Goal: Transaction & Acquisition: Book appointment/travel/reservation

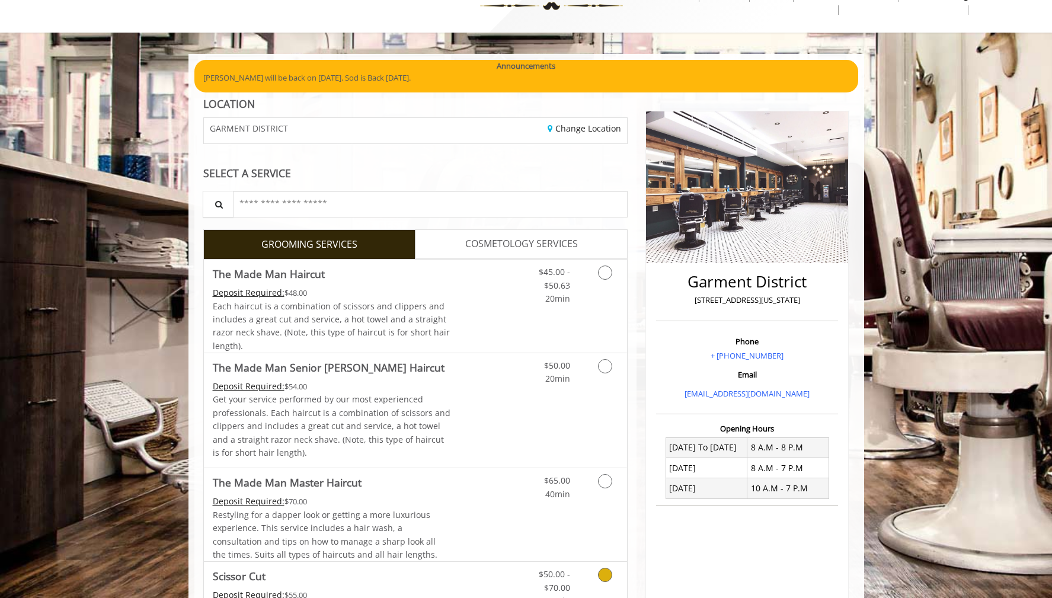
scroll to position [79, 0]
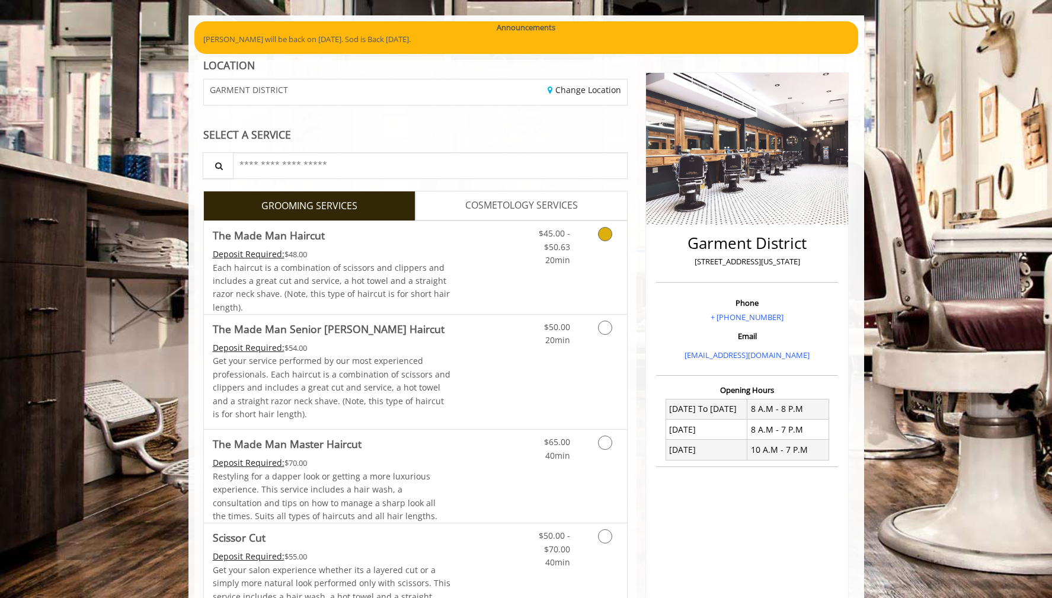
click at [427, 251] on div "Deposit Required: $48.00" at bounding box center [332, 254] width 238 height 13
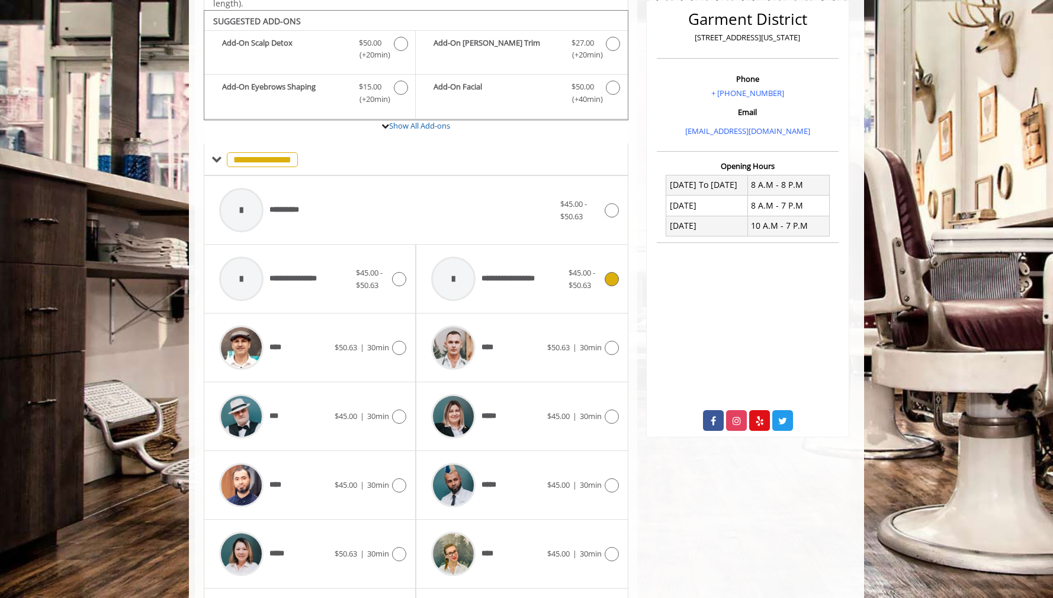
scroll to position [313, 0]
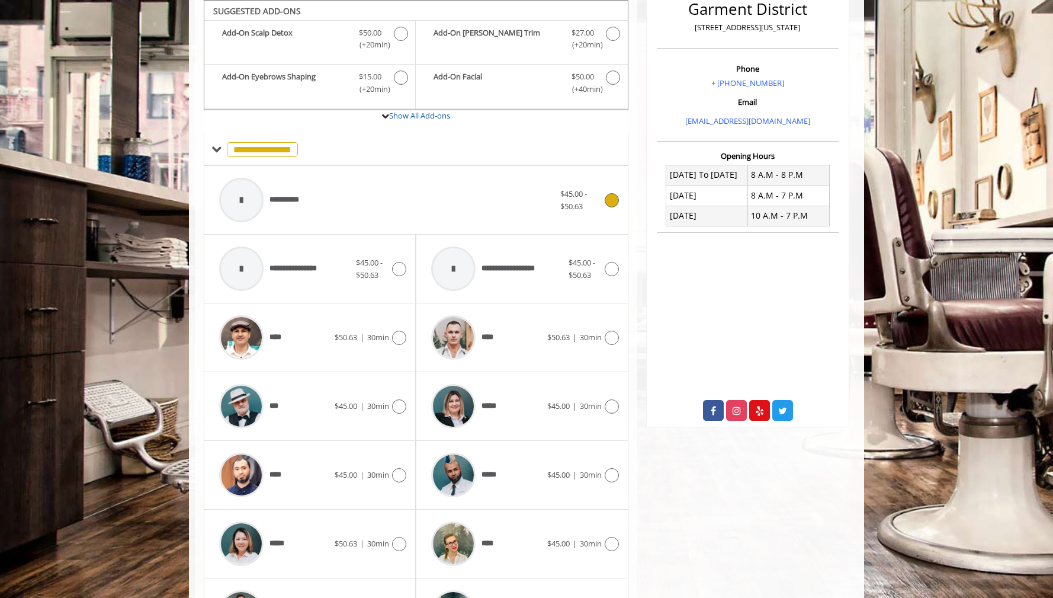
click at [318, 193] on div "**********" at bounding box center [386, 200] width 347 height 56
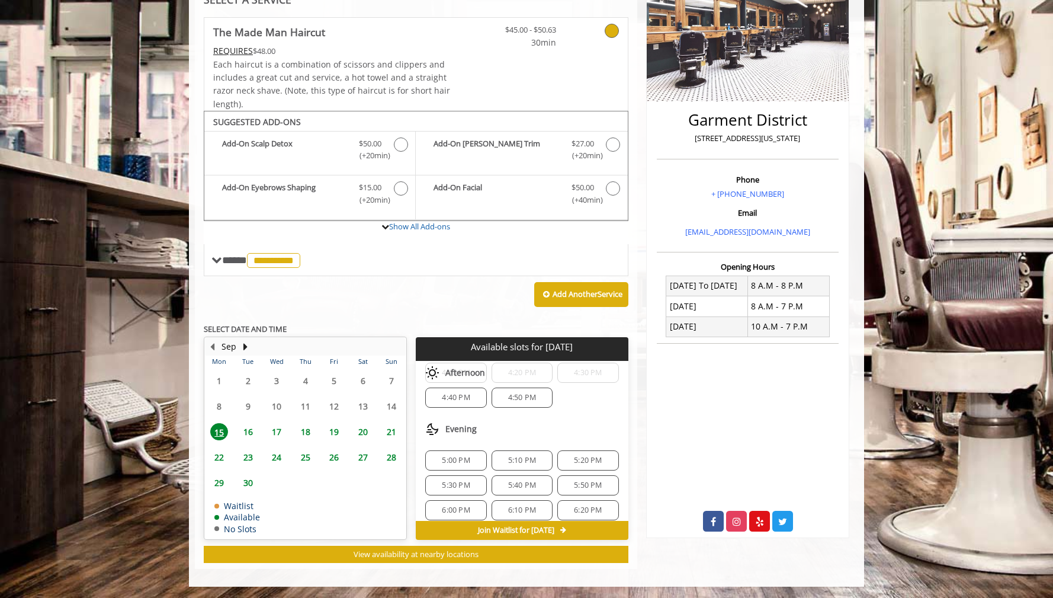
scroll to position [291, 0]
click at [443, 228] on link "Show All Add-ons" at bounding box center [419, 226] width 61 height 11
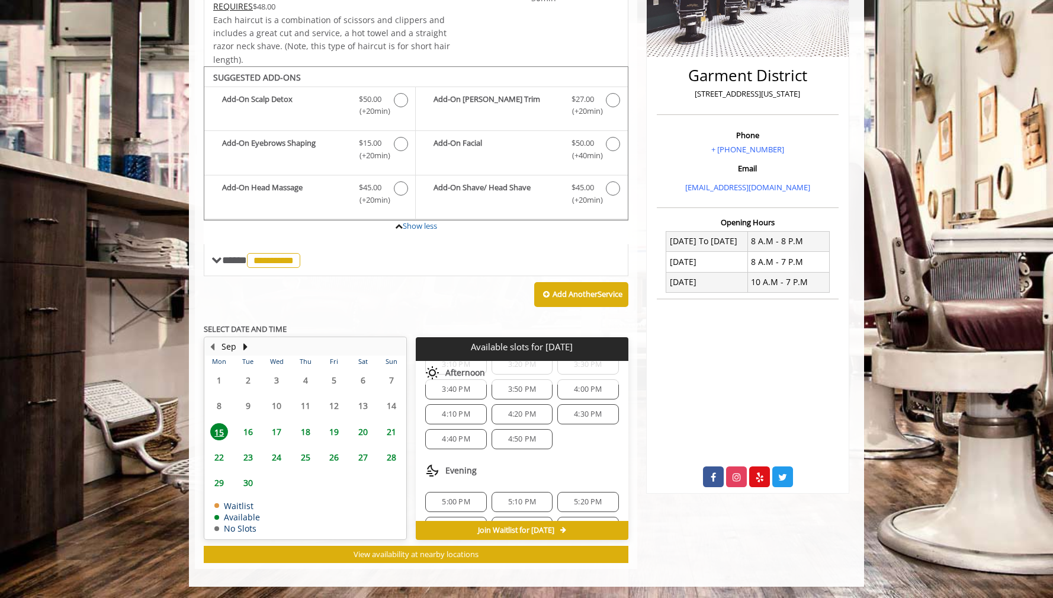
scroll to position [225, 0]
click at [454, 506] on span "5:00 PM" at bounding box center [456, 503] width 28 height 9
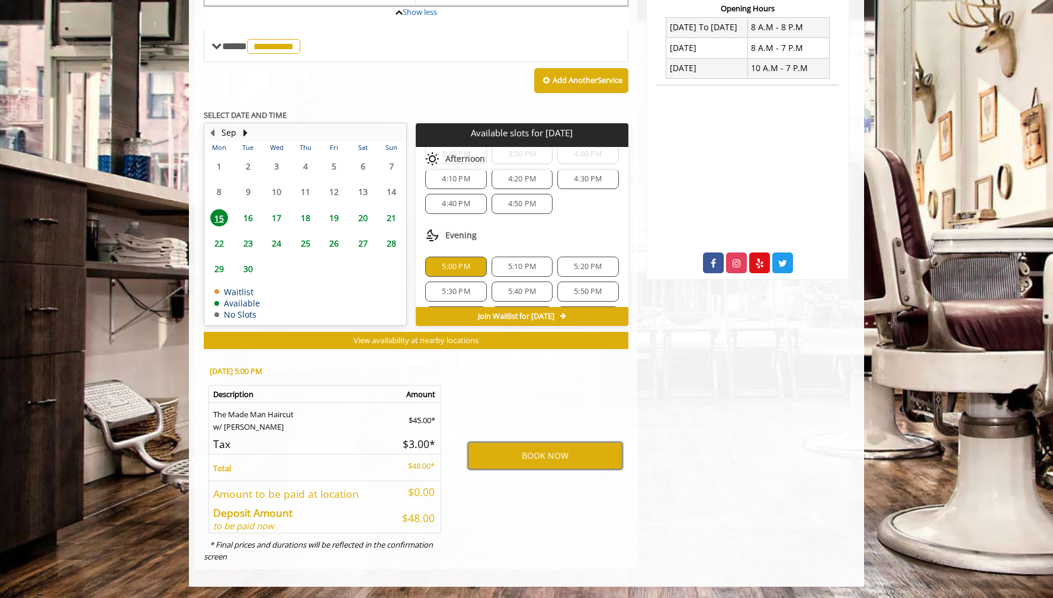
scroll to position [241, 0]
click at [526, 212] on span "4:50 PM" at bounding box center [522, 210] width 28 height 9
click at [542, 456] on button "BOOK NOW" at bounding box center [545, 455] width 155 height 27
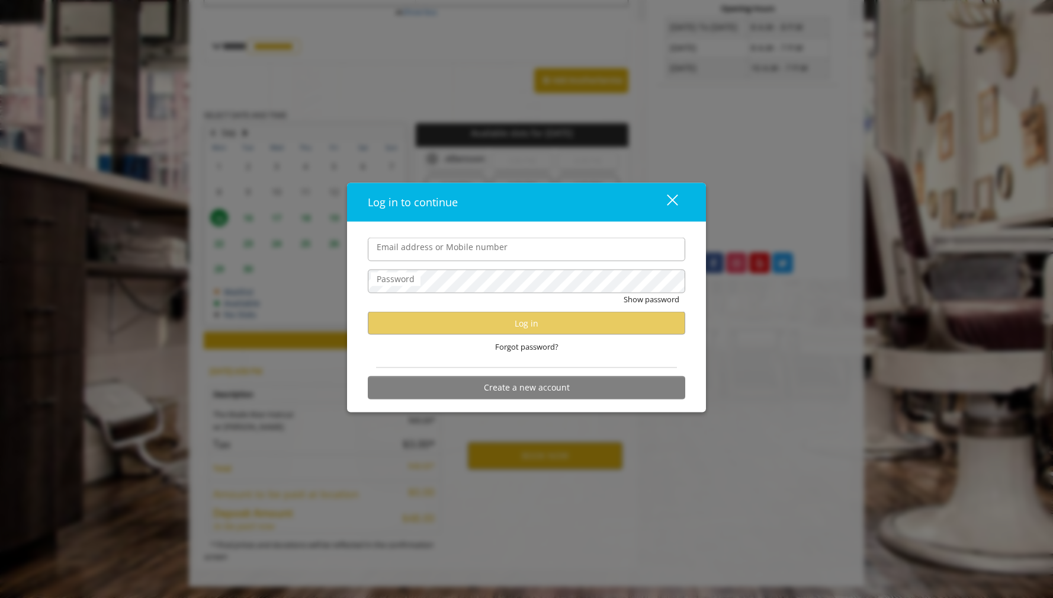
click at [515, 240] on input "Email address or Mobile number" at bounding box center [527, 250] width 318 height 24
type input "**********"
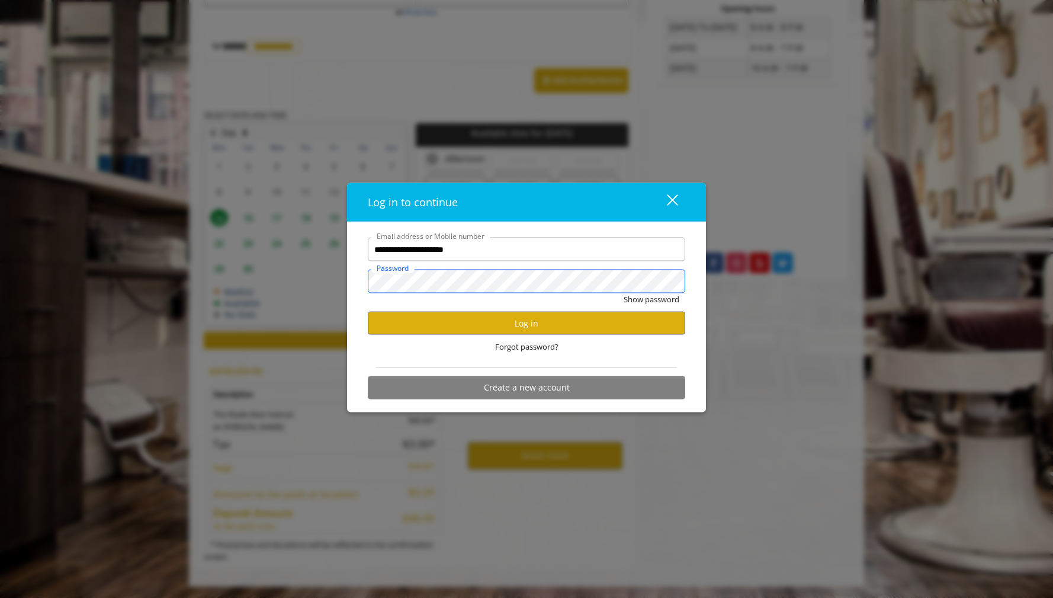
click at [624, 293] on button "Show password" at bounding box center [652, 299] width 56 height 12
click at [508, 327] on button "Log in" at bounding box center [527, 323] width 318 height 23
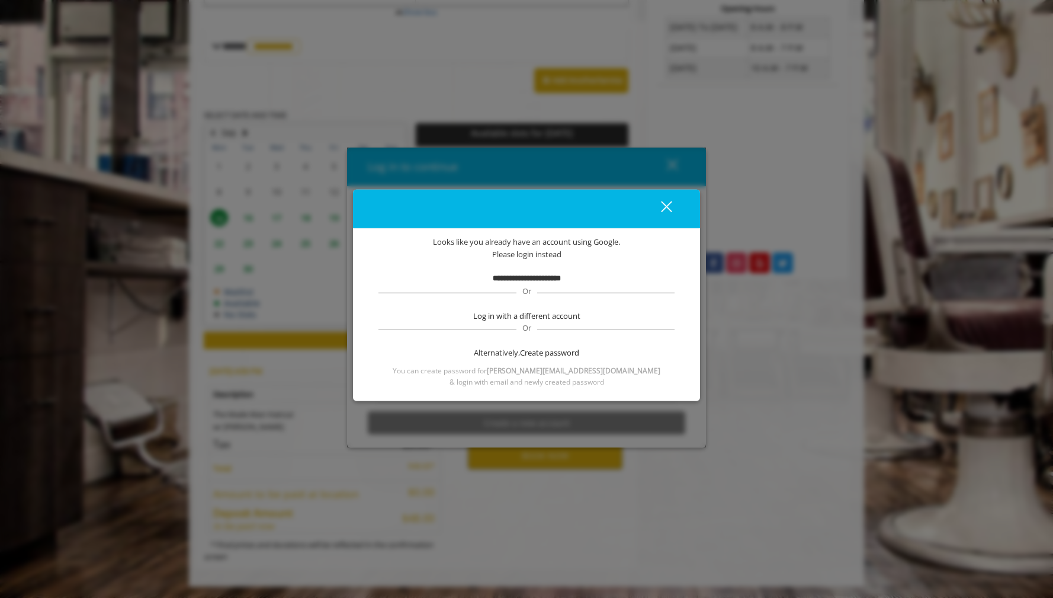
click at [530, 280] on b "**********" at bounding box center [527, 278] width 68 height 8
click at [671, 202] on div "close dialog" at bounding box center [666, 206] width 11 height 11
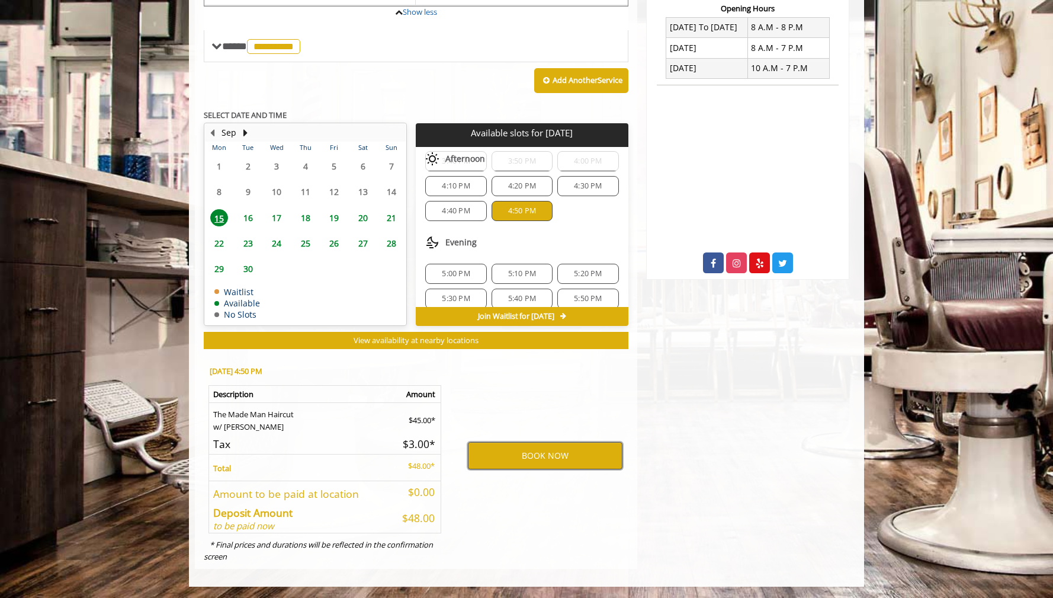
click at [539, 459] on button "BOOK NOW" at bounding box center [545, 455] width 155 height 27
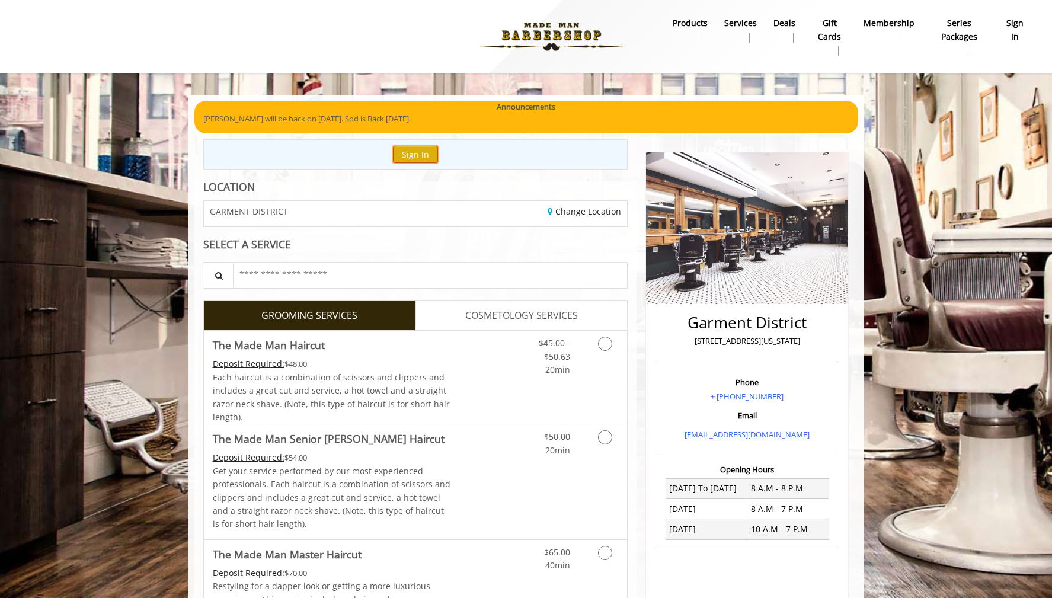
click at [412, 153] on button "Sign In" at bounding box center [415, 154] width 45 height 17
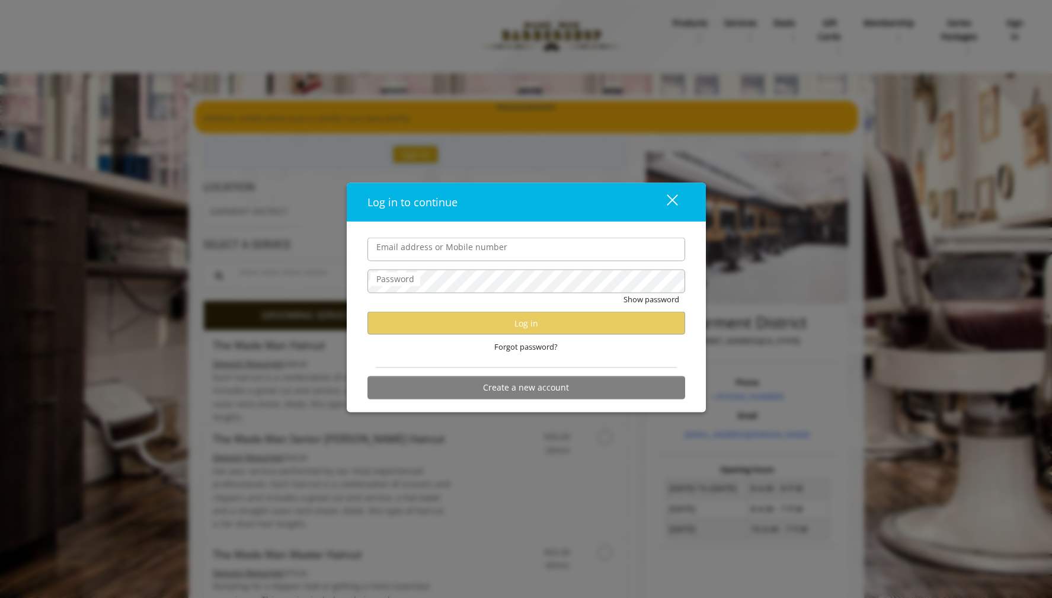
click at [169, 274] on div "Log in to continue close Email address or Mobile number Password Show password …" at bounding box center [526, 299] width 1052 height 598
click at [674, 196] on div "close dialog" at bounding box center [671, 199] width 11 height 11
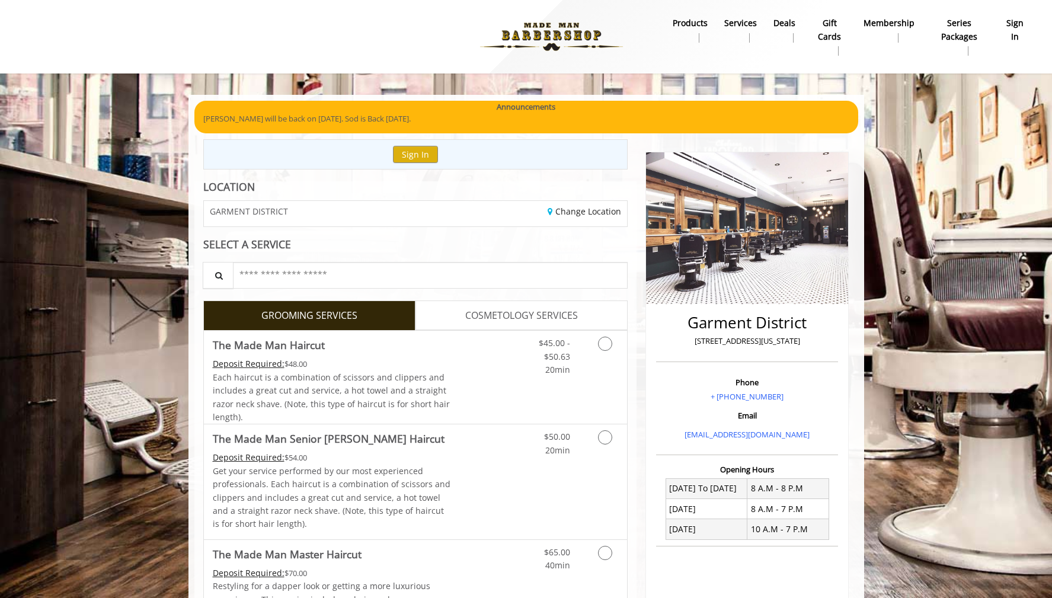
click at [1014, 27] on b "sign in" at bounding box center [1014, 30] width 23 height 27
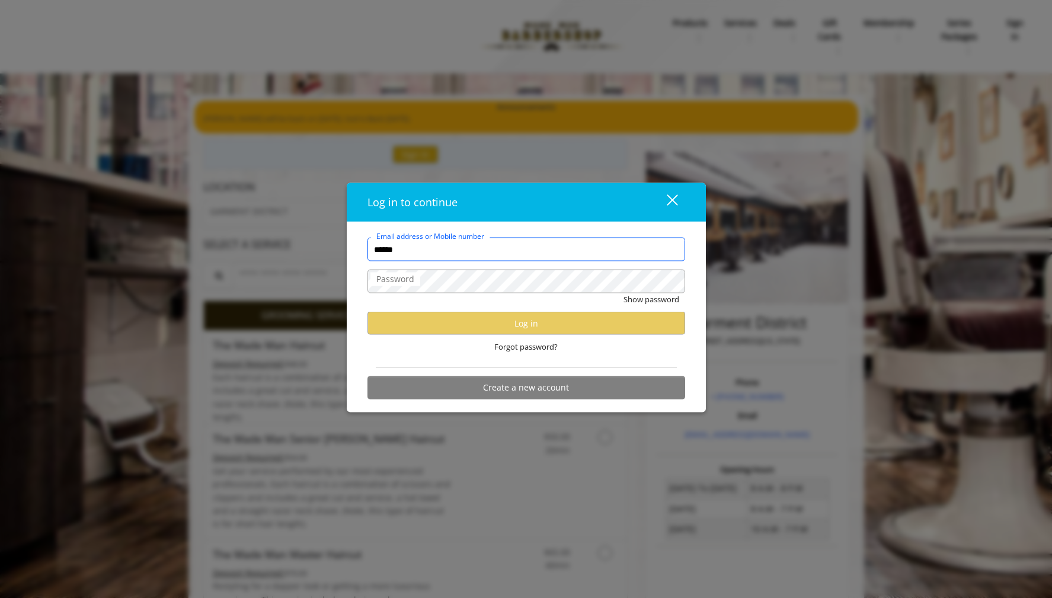
type input "**********"
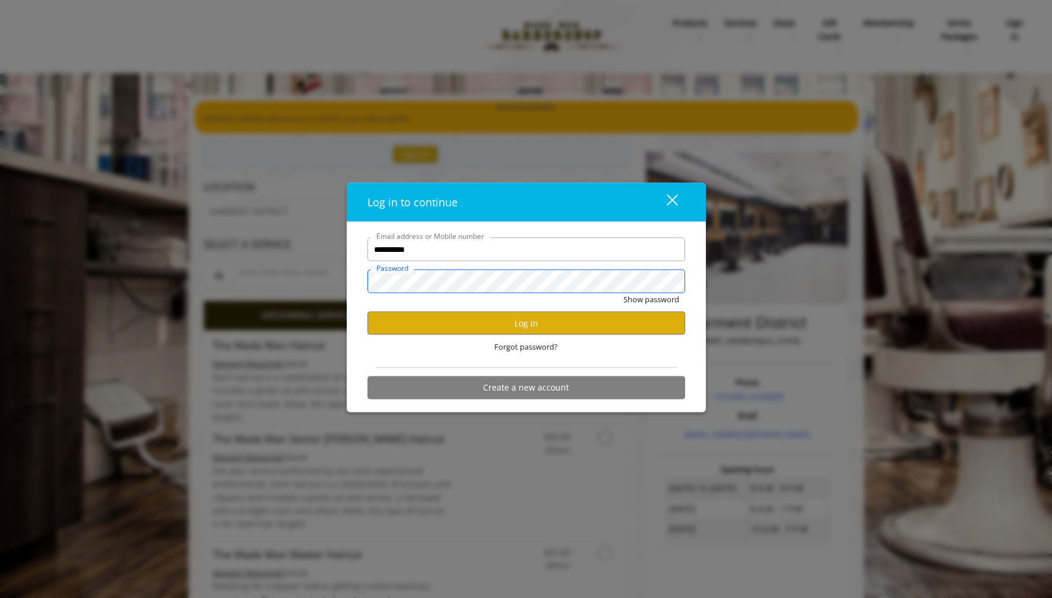
click at [623, 293] on button "Show password" at bounding box center [651, 299] width 56 height 12
click at [492, 321] on button "Log in" at bounding box center [526, 323] width 318 height 23
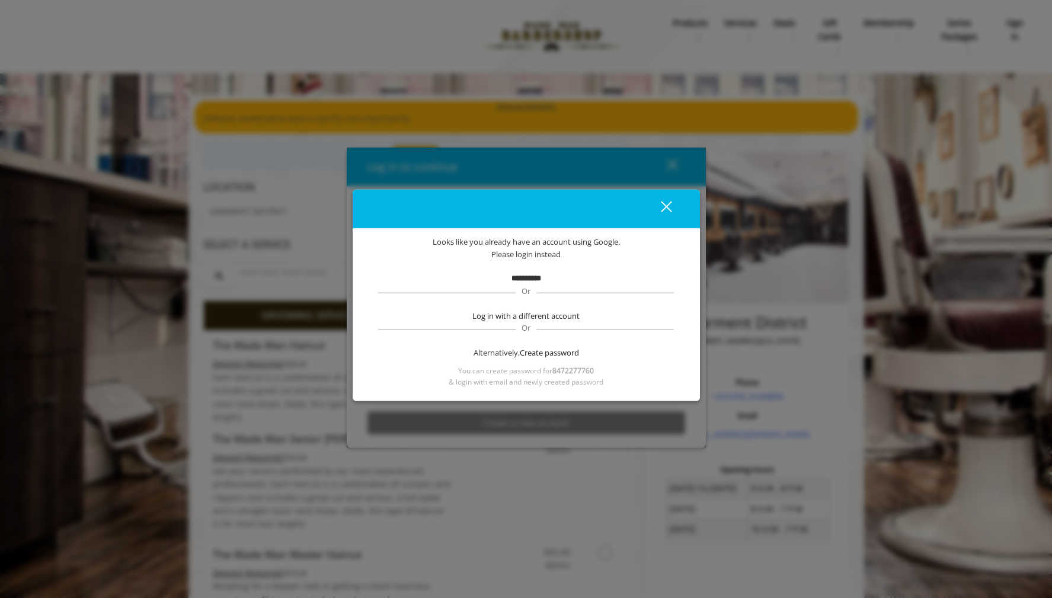
click at [667, 203] on div "close dialog" at bounding box center [665, 206] width 11 height 11
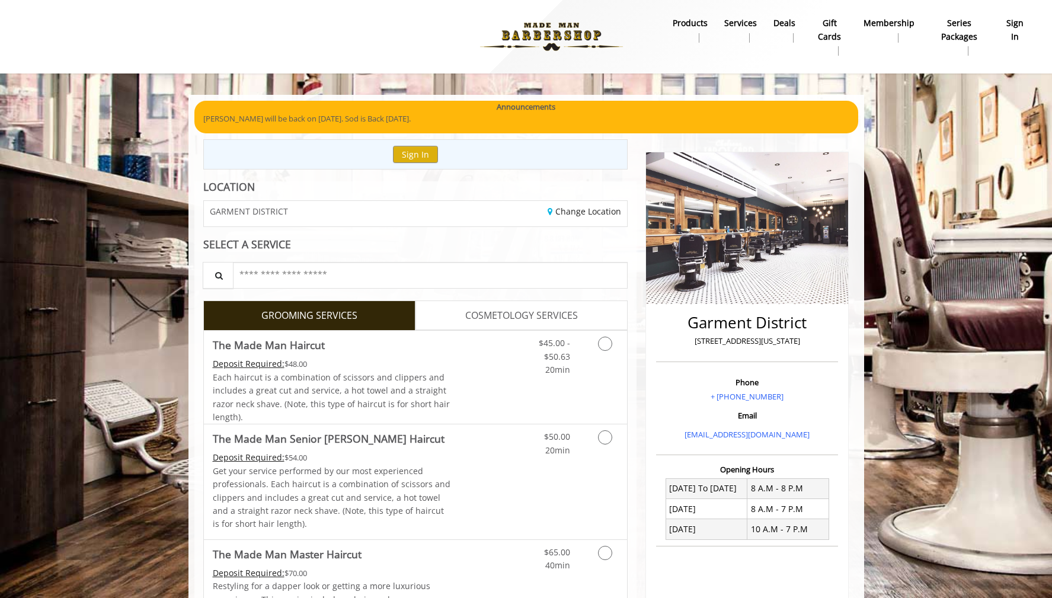
click at [488, 156] on div "Sign In" at bounding box center [415, 154] width 425 height 30
click at [413, 153] on button "Sign In" at bounding box center [415, 154] width 45 height 17
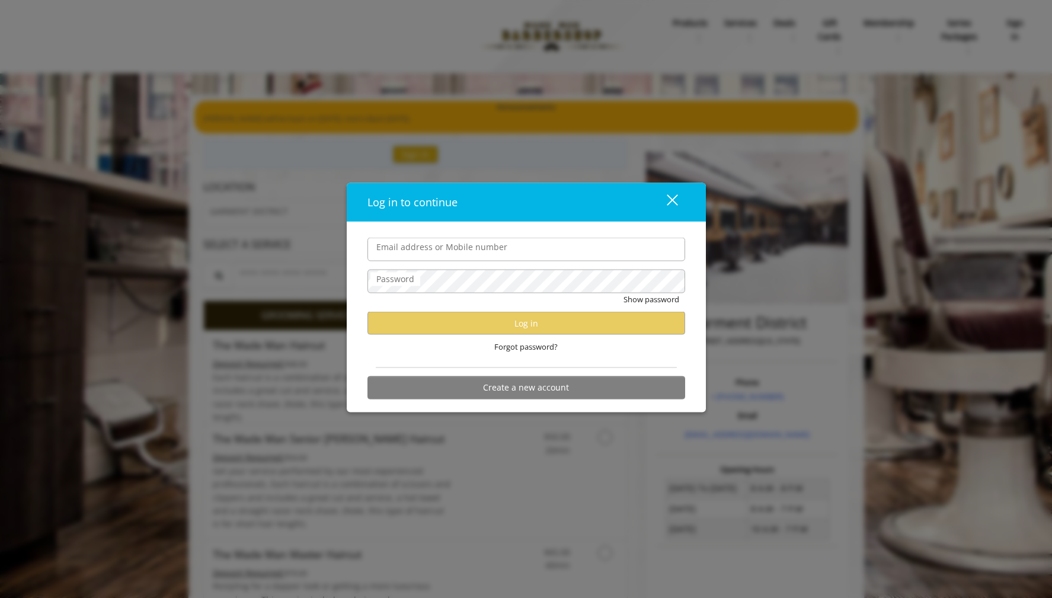
click at [427, 248] on input "Email address or Mobile number" at bounding box center [526, 250] width 318 height 24
type input "**********"
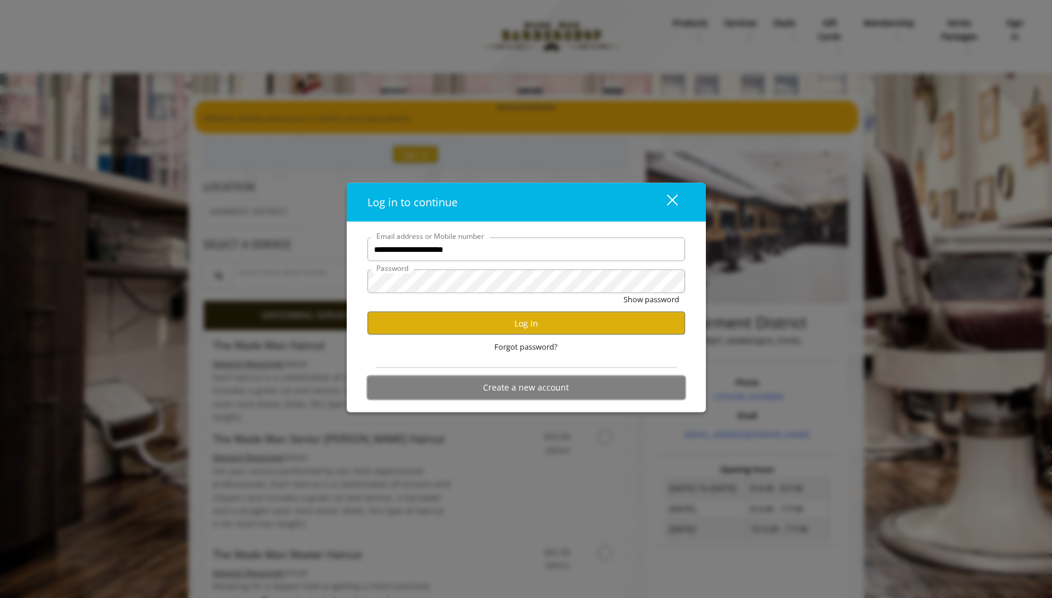
click at [496, 392] on button "Create a new account" at bounding box center [526, 387] width 318 height 23
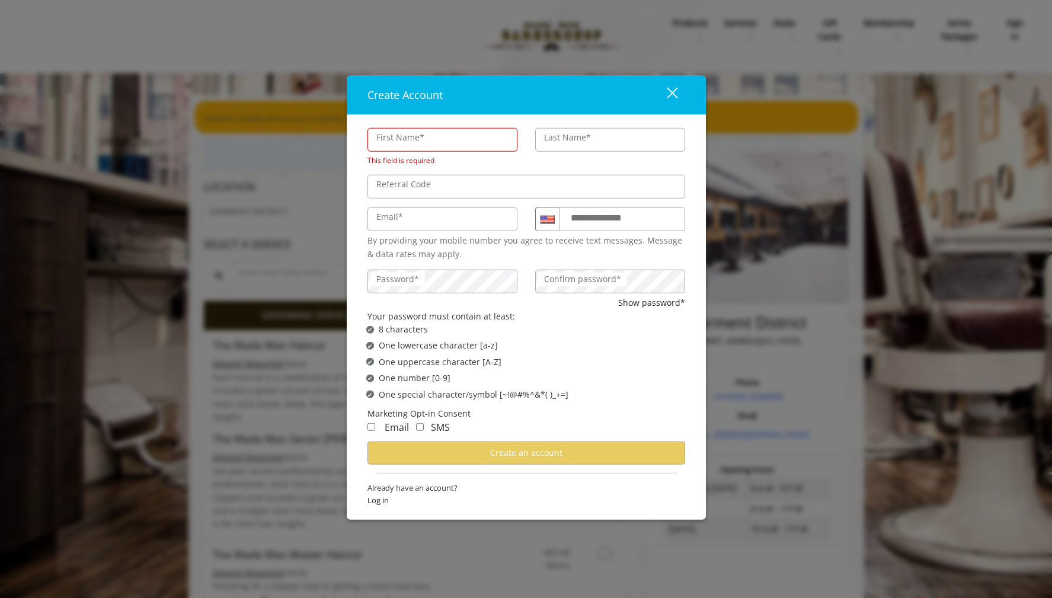
click at [684, 85] on button "close" at bounding box center [665, 95] width 40 height 24
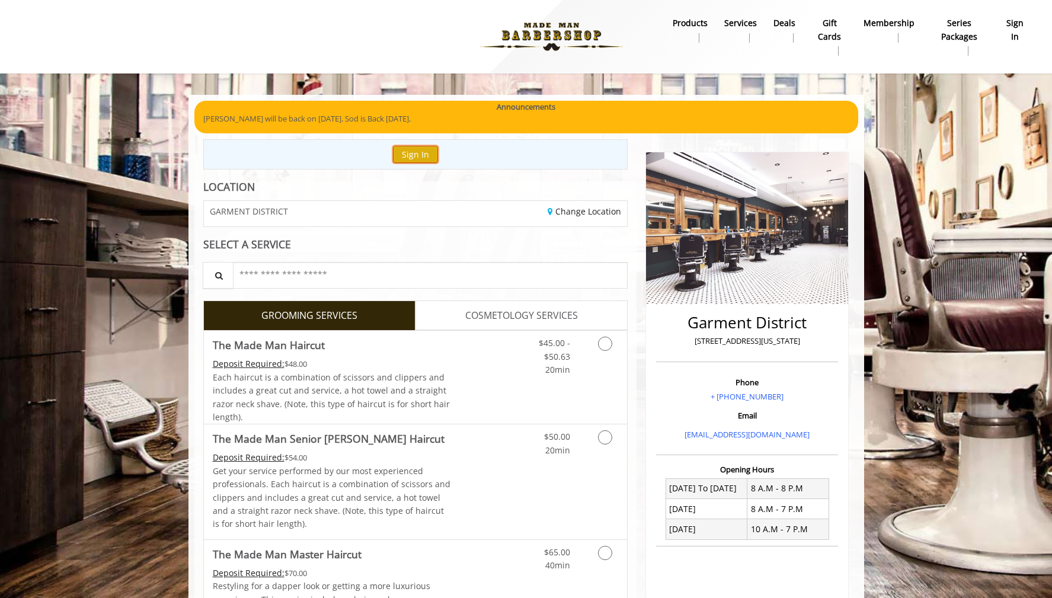
click at [415, 157] on button "Sign In" at bounding box center [415, 154] width 45 height 17
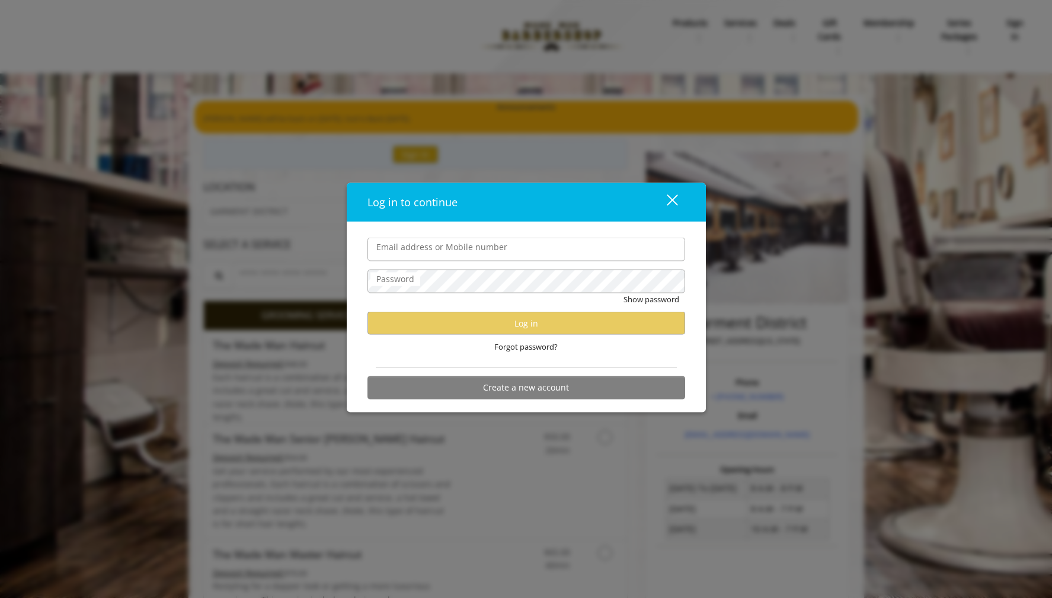
click at [428, 246] on input "Email address or Mobile number" at bounding box center [526, 250] width 318 height 24
type input "**********"
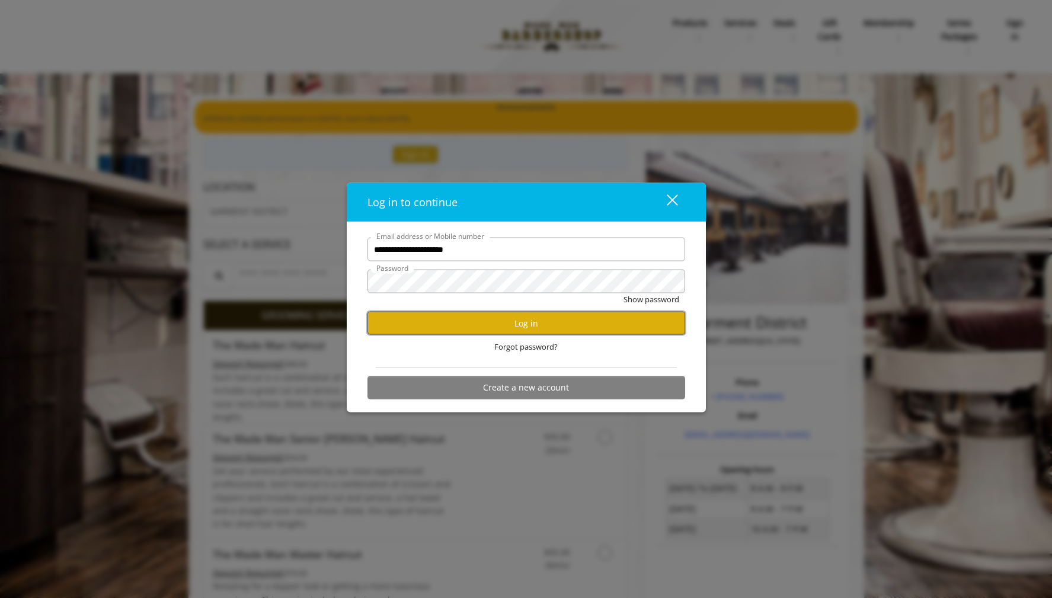
click at [453, 315] on button "Log in" at bounding box center [526, 323] width 318 height 23
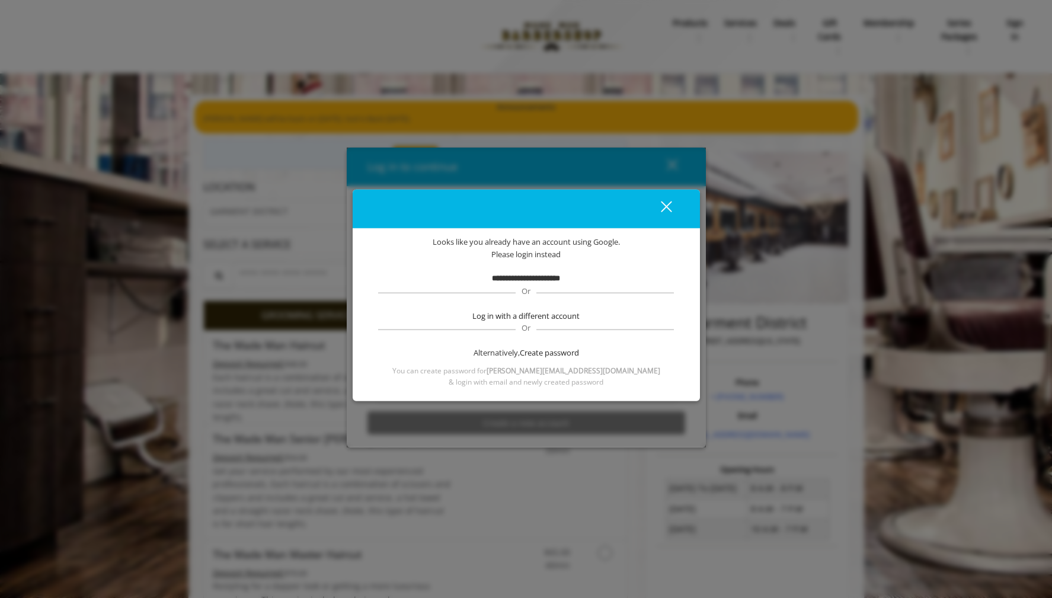
click at [513, 356] on div "Alternatively, Create password" at bounding box center [526, 353] width 300 height 12
click at [542, 351] on span "Create password" at bounding box center [549, 353] width 59 height 12
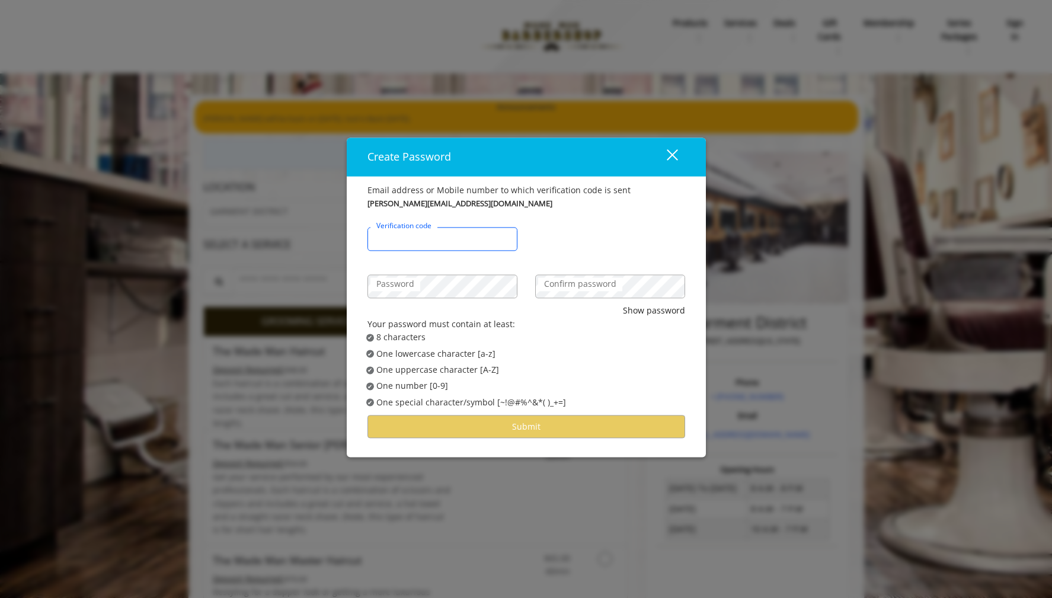
click at [482, 241] on input "Verification code" at bounding box center [442, 240] width 150 height 24
paste input "******"
type input "******"
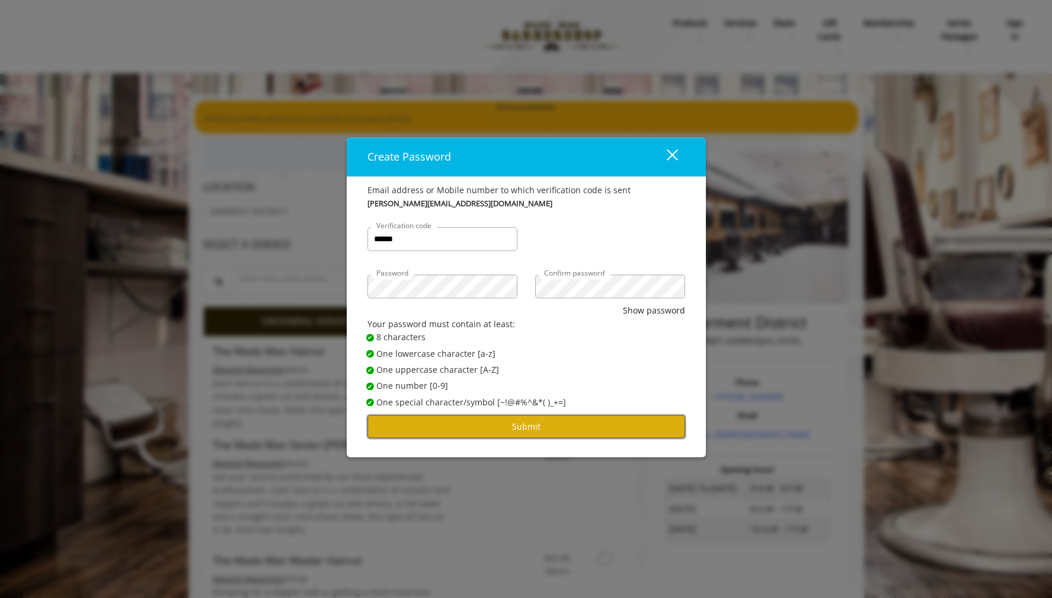
click at [469, 433] on button "Submit" at bounding box center [526, 426] width 318 height 23
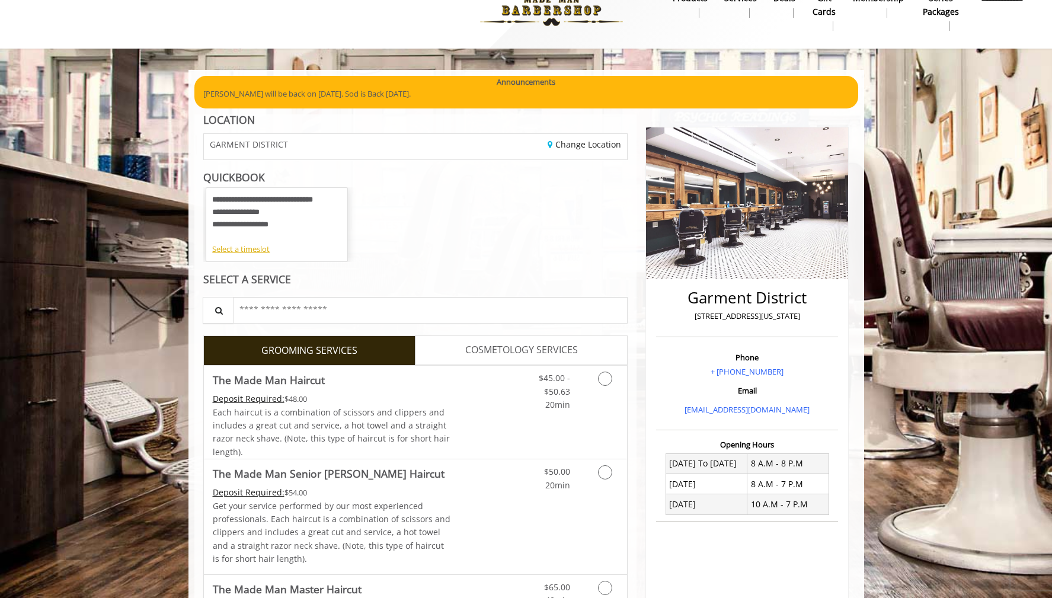
scroll to position [216, 0]
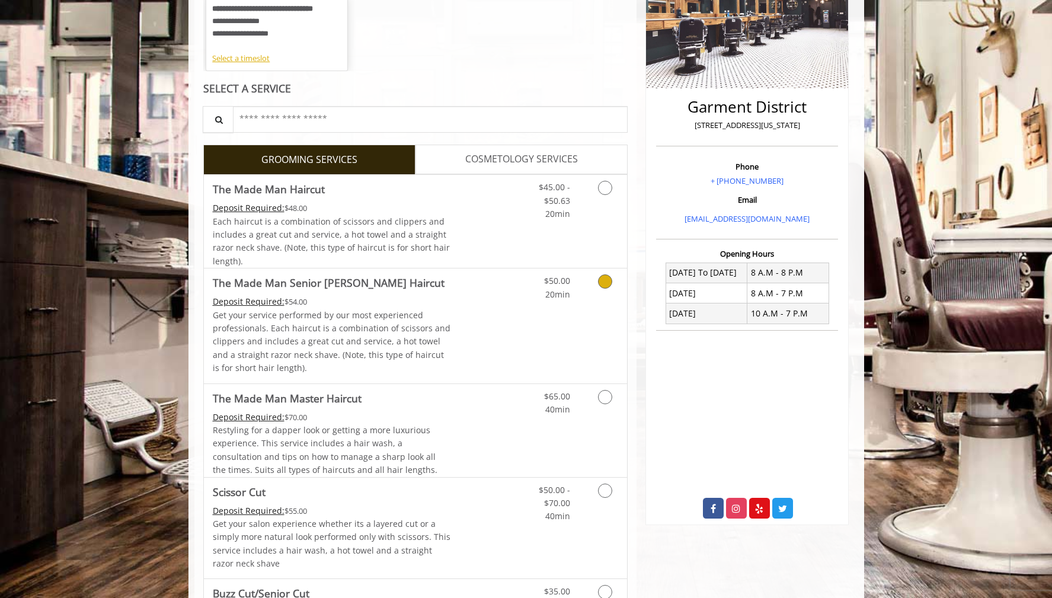
click at [371, 323] on p "Get your service performed by our most experienced professionals. Each haircut …" at bounding box center [332, 342] width 238 height 66
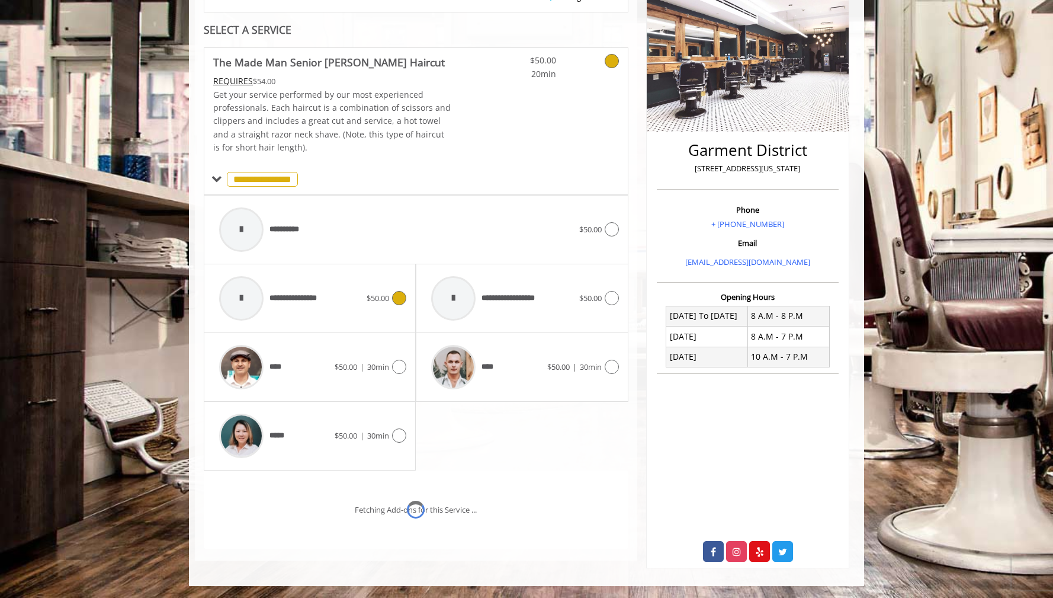
scroll to position [219, 0]
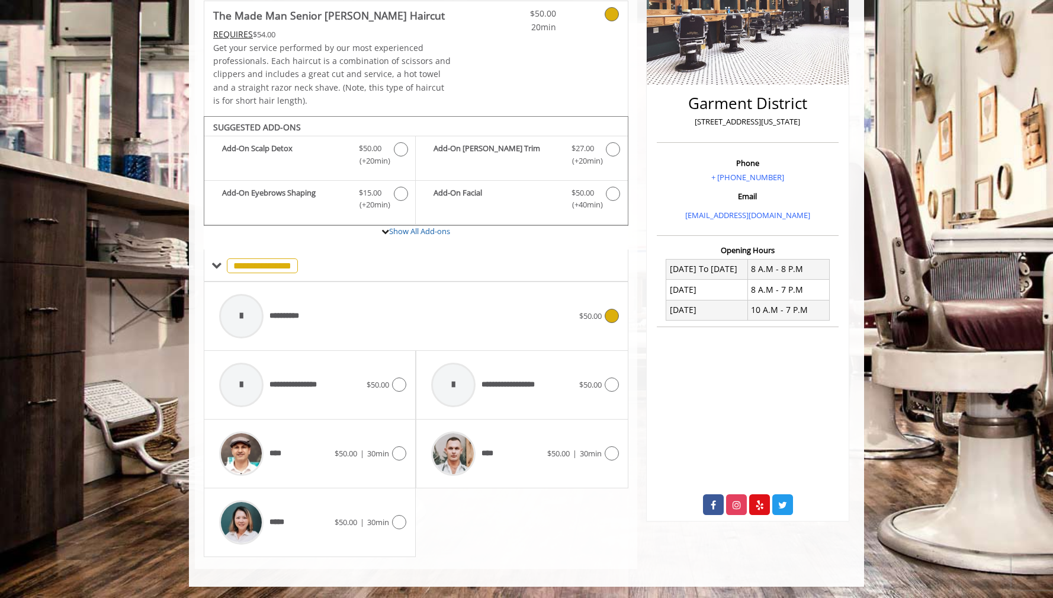
click at [293, 319] on span "**********" at bounding box center [290, 316] width 40 height 12
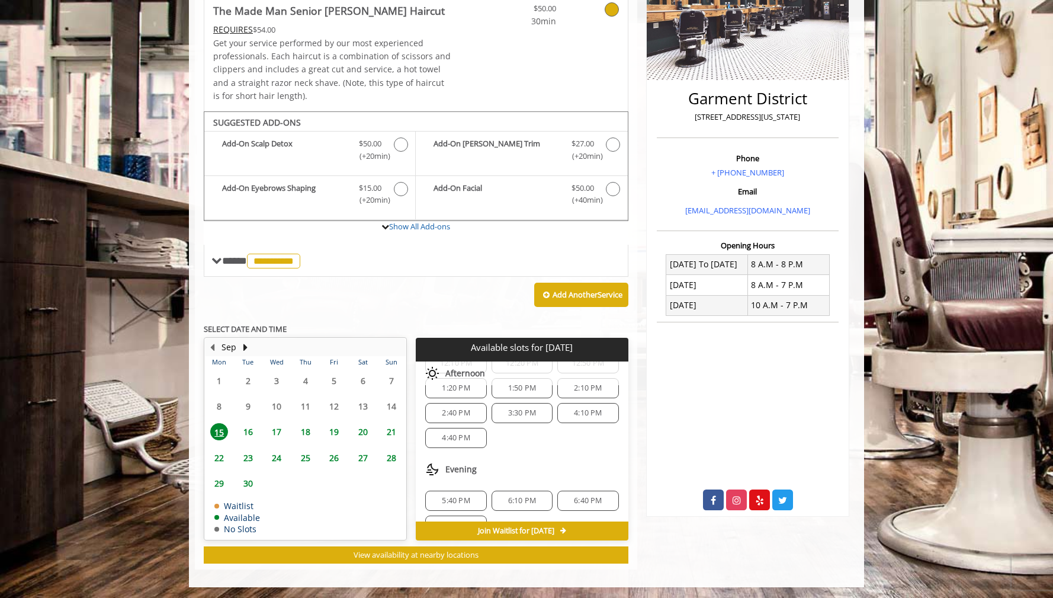
scroll to position [102, 0]
click at [467, 438] on span "4:40 PM" at bounding box center [456, 439] width 28 height 9
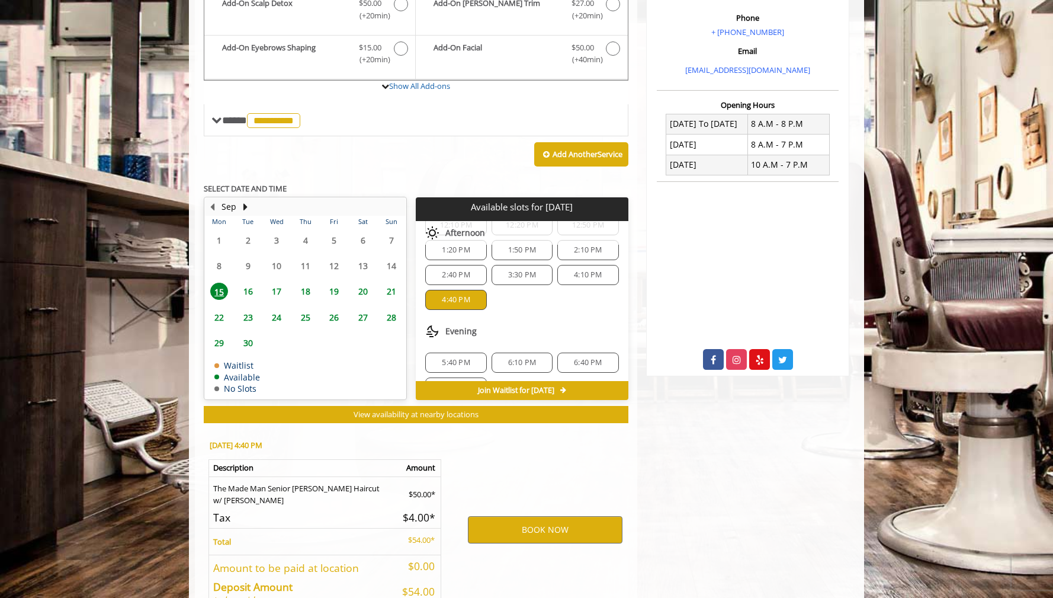
scroll to position [438, 0]
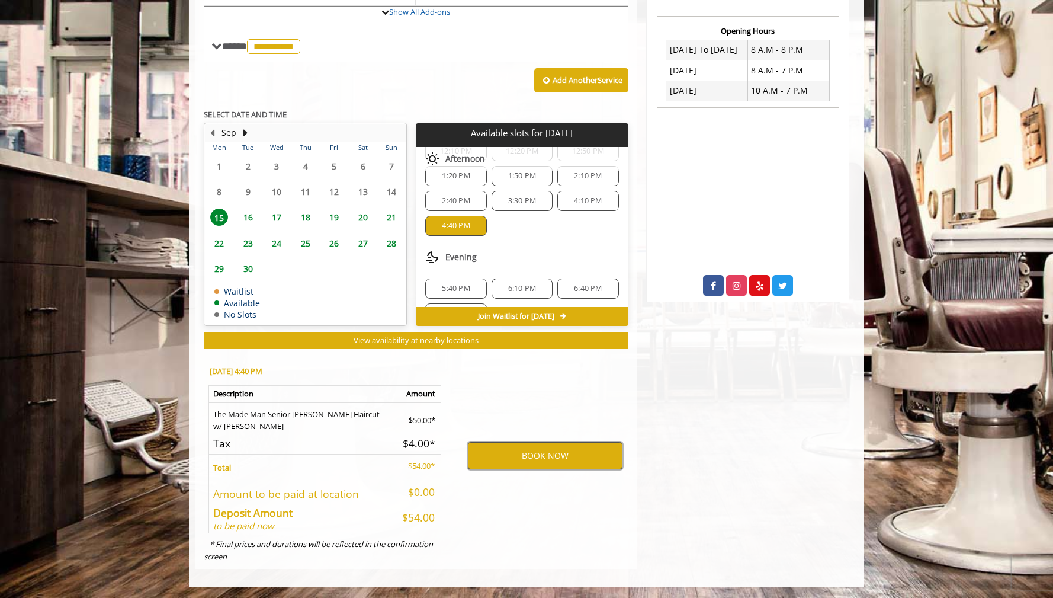
click at [537, 459] on button "BOOK NOW" at bounding box center [545, 455] width 155 height 27
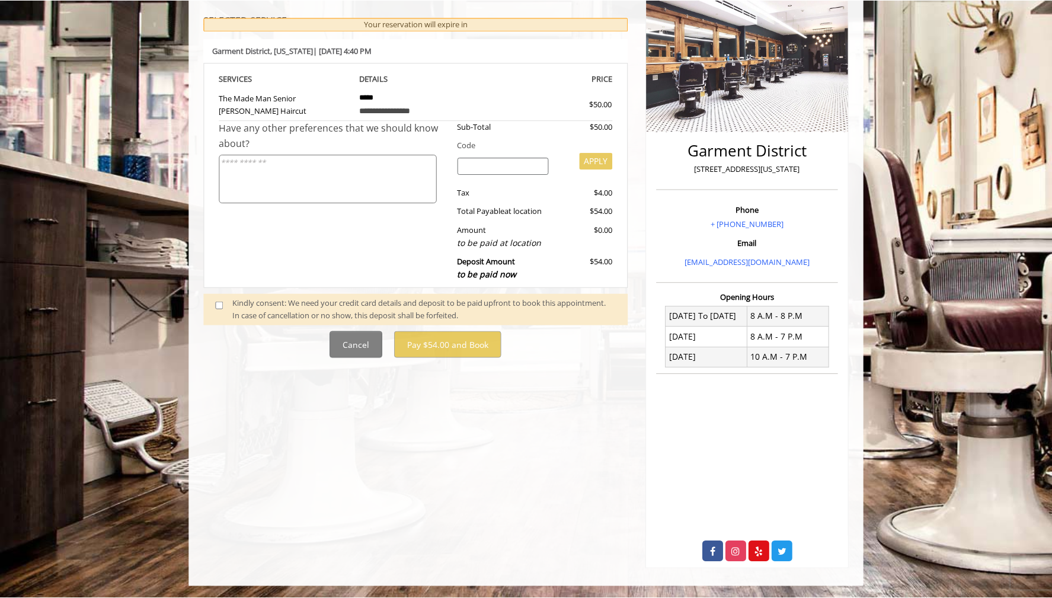
scroll to position [0, 0]
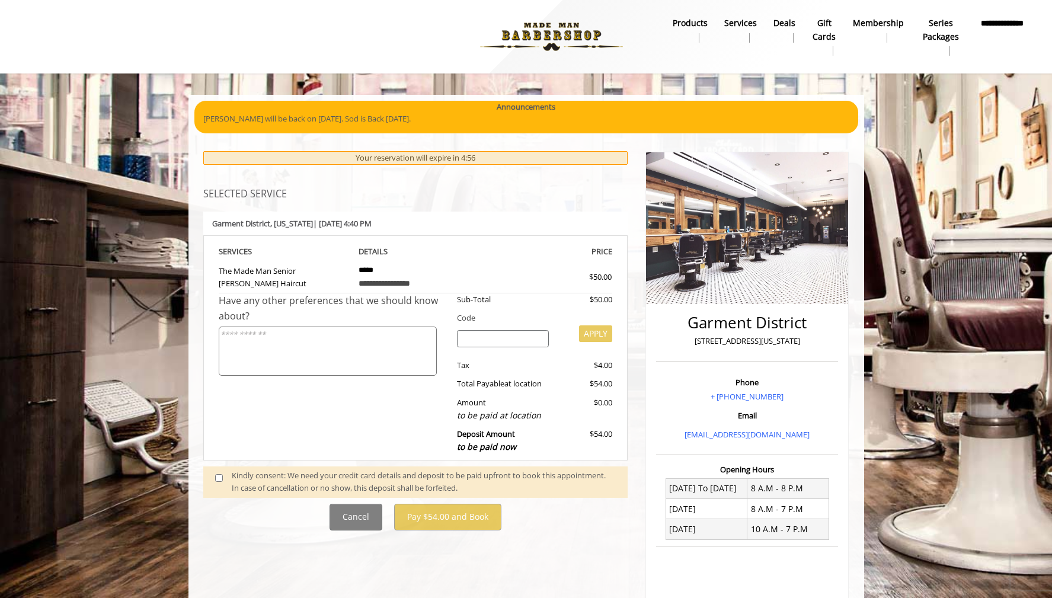
click at [275, 478] on div "Kindly consent: We need your credit card details and deposit to be paid upfront…" at bounding box center [424, 481] width 384 height 25
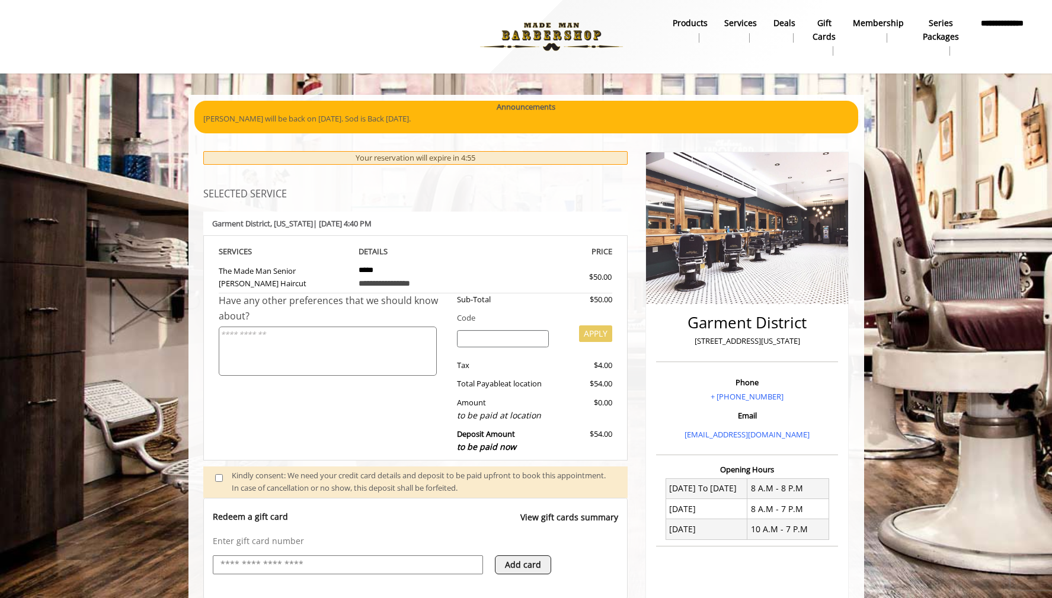
scroll to position [71, 0]
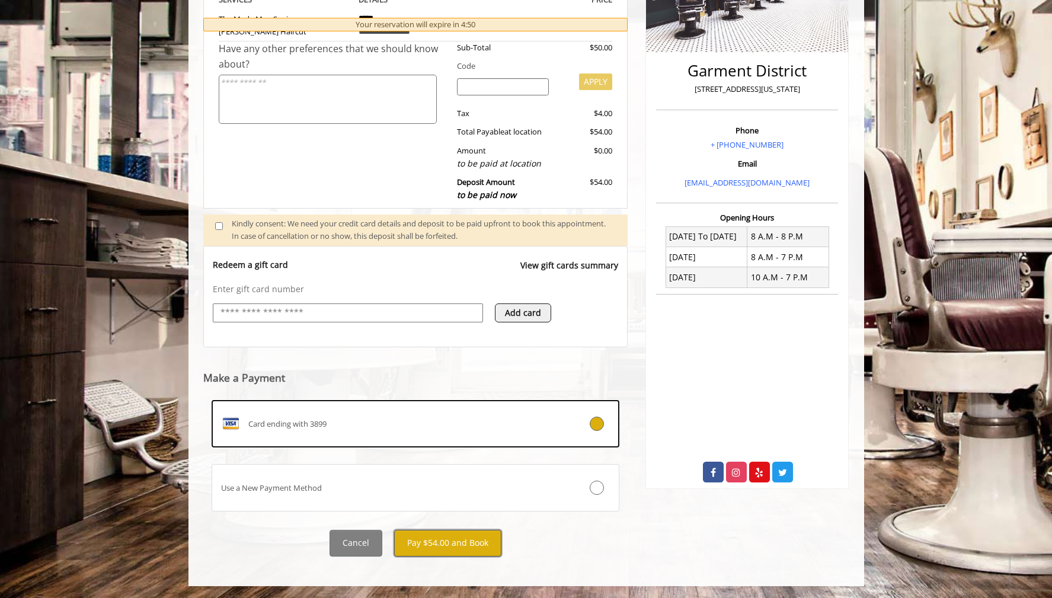
click at [464, 546] on button "Pay $54.00 and Book" at bounding box center [447, 543] width 107 height 27
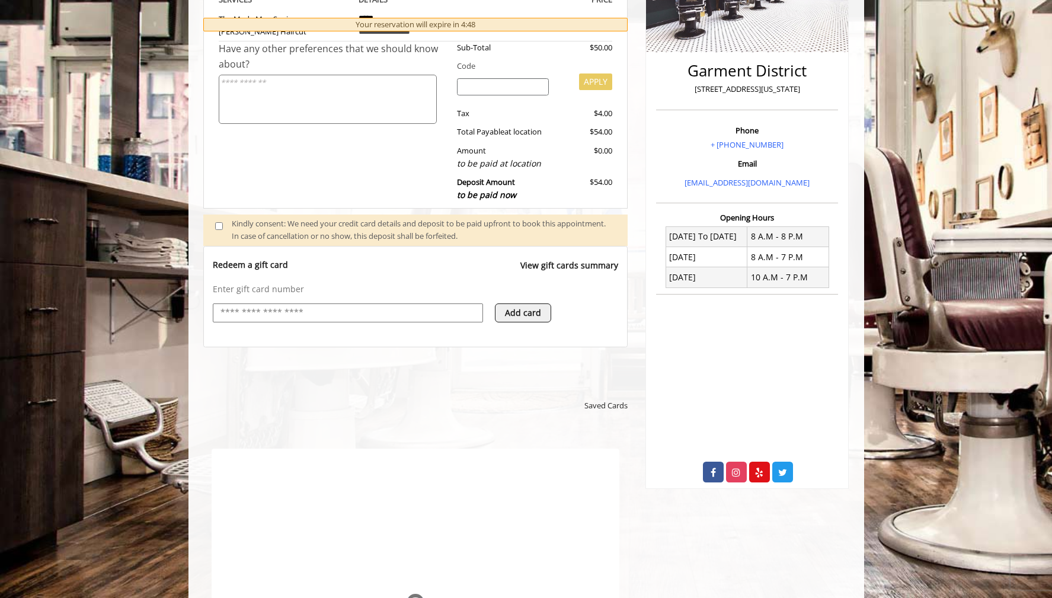
scroll to position [0, 0]
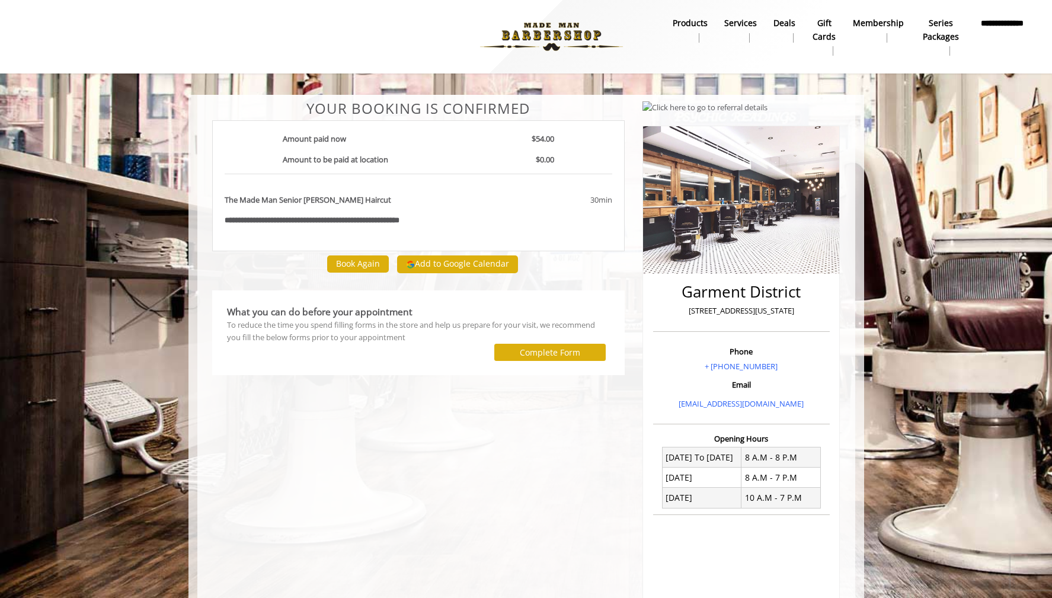
click at [440, 509] on div "**********" at bounding box center [418, 405] width 431 height 608
click at [464, 265] on button "Add to Google Calendar" at bounding box center [457, 264] width 121 height 18
